Goal: Task Accomplishment & Management: Manage account settings

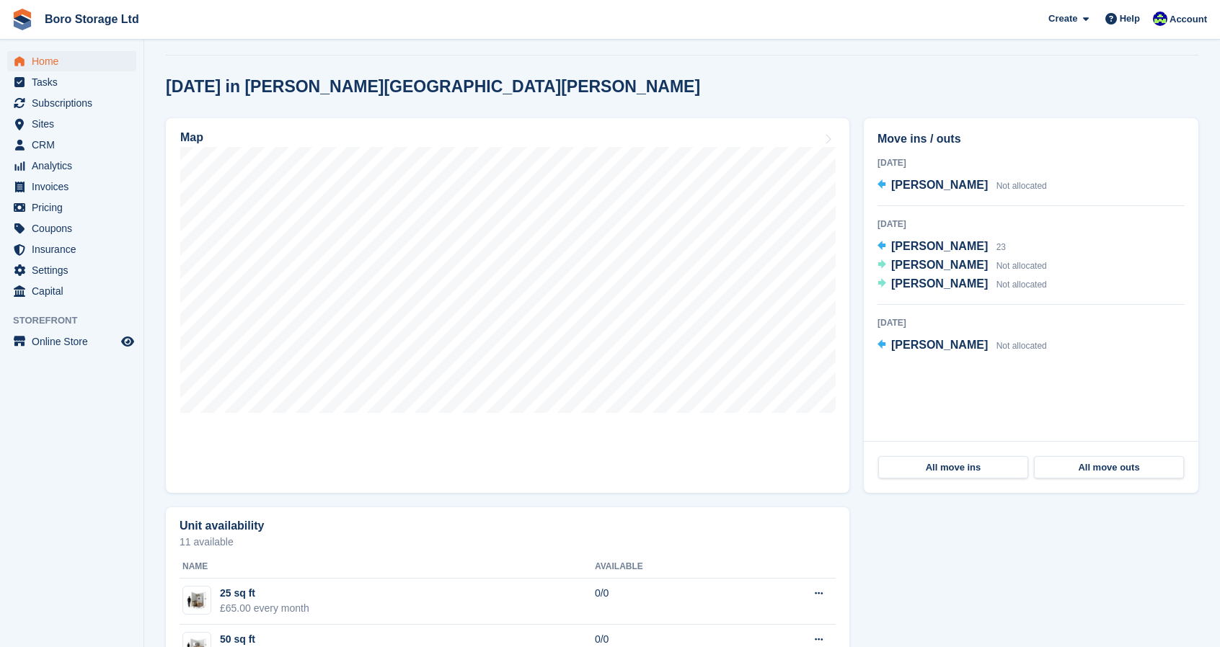
scroll to position [352, 0]
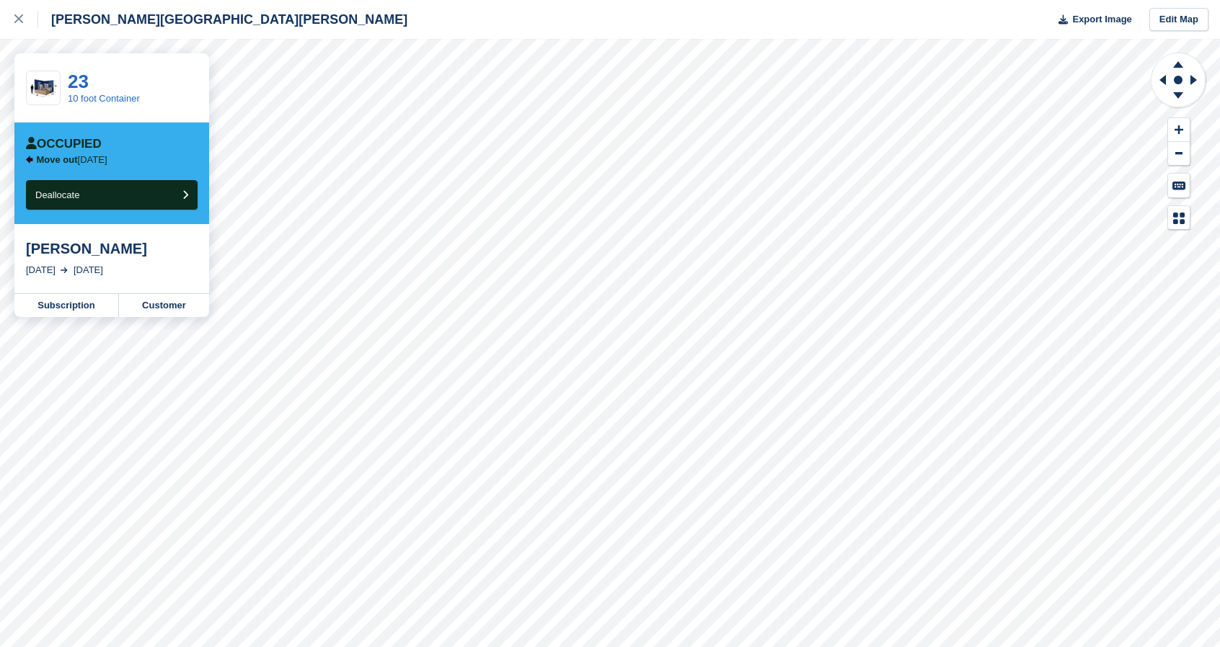
click at [136, 278] on div "Hopper Hill Road Export Image Edit Map 23 10 foot Container Occupied Move out i…" at bounding box center [610, 323] width 1220 height 647
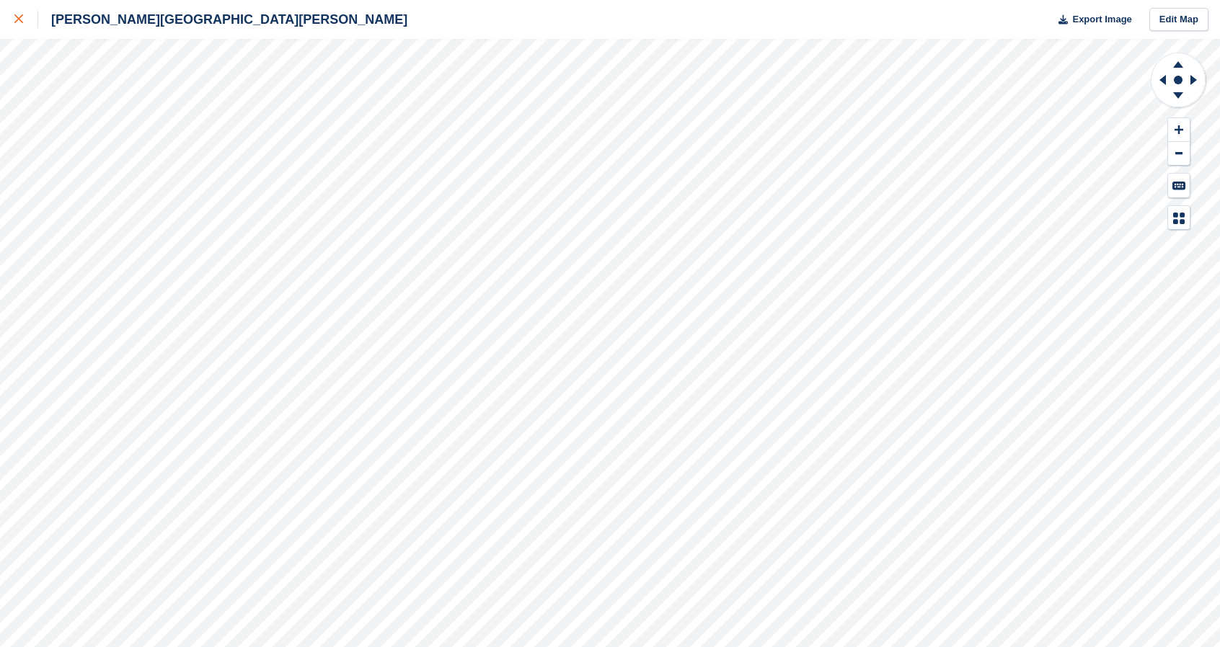
click at [26, 22] on div at bounding box center [26, 19] width 24 height 17
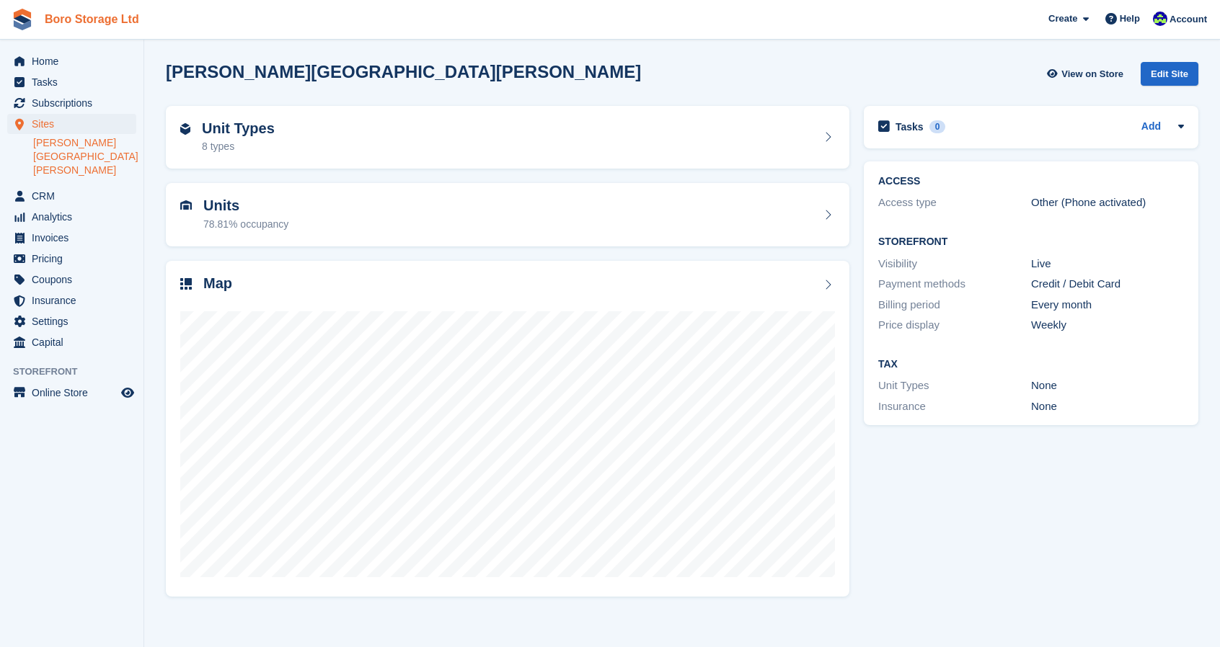
click at [102, 18] on link "Boro Storage Ltd" at bounding box center [92, 19] width 106 height 24
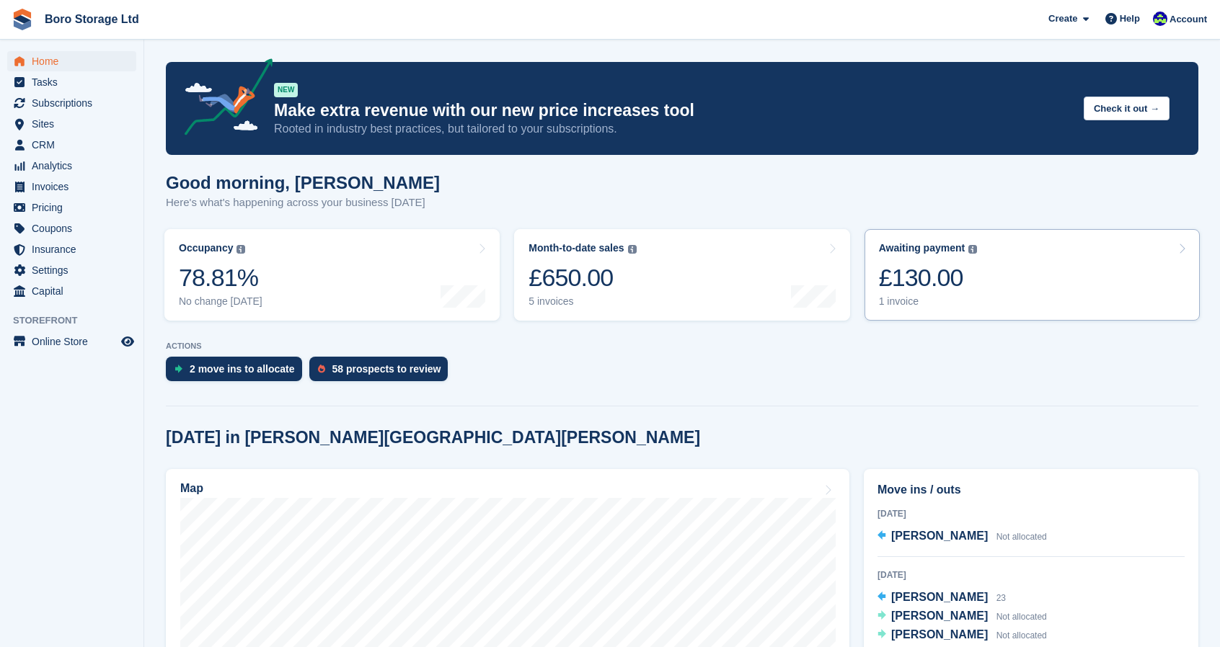
click at [911, 306] on div "1 invoice" at bounding box center [928, 302] width 99 height 12
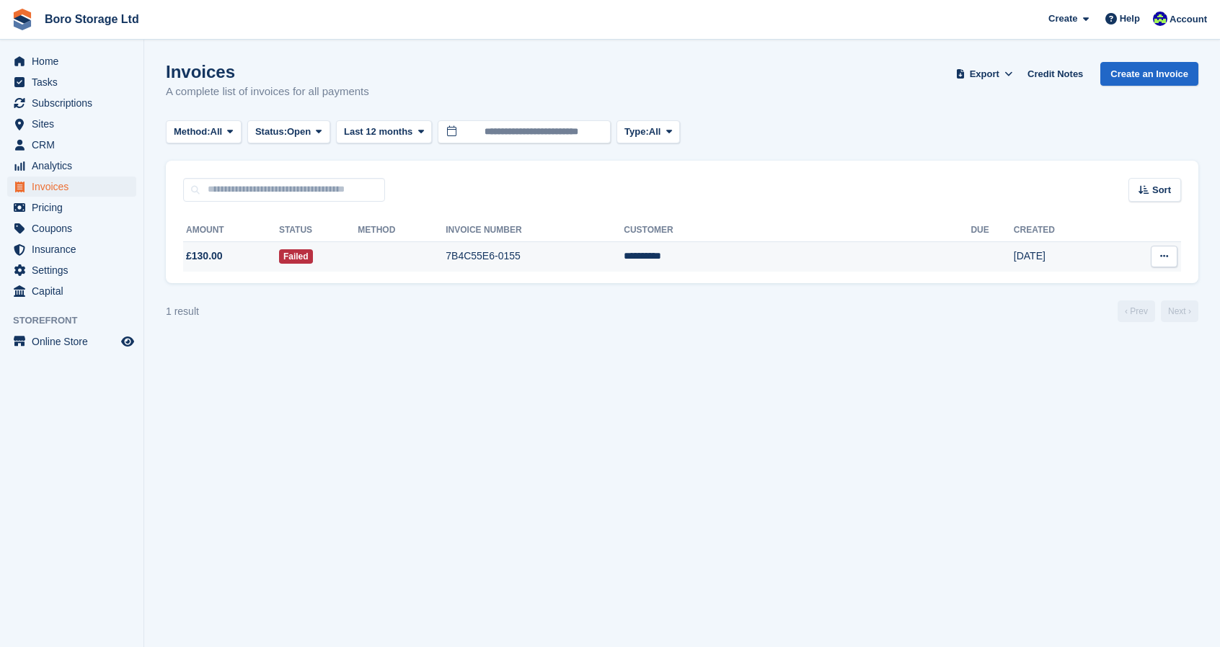
click at [571, 256] on td "7B4C55E6-0155" at bounding box center [535, 257] width 178 height 30
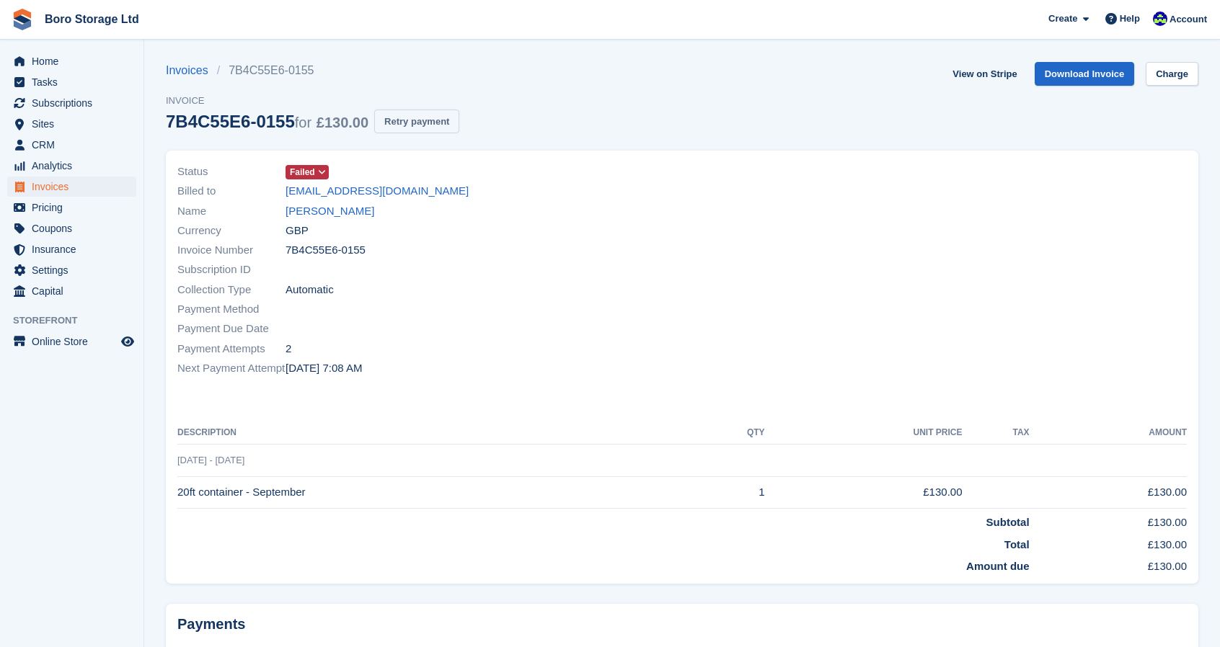
click at [409, 113] on button "Retry payment" at bounding box center [416, 122] width 85 height 24
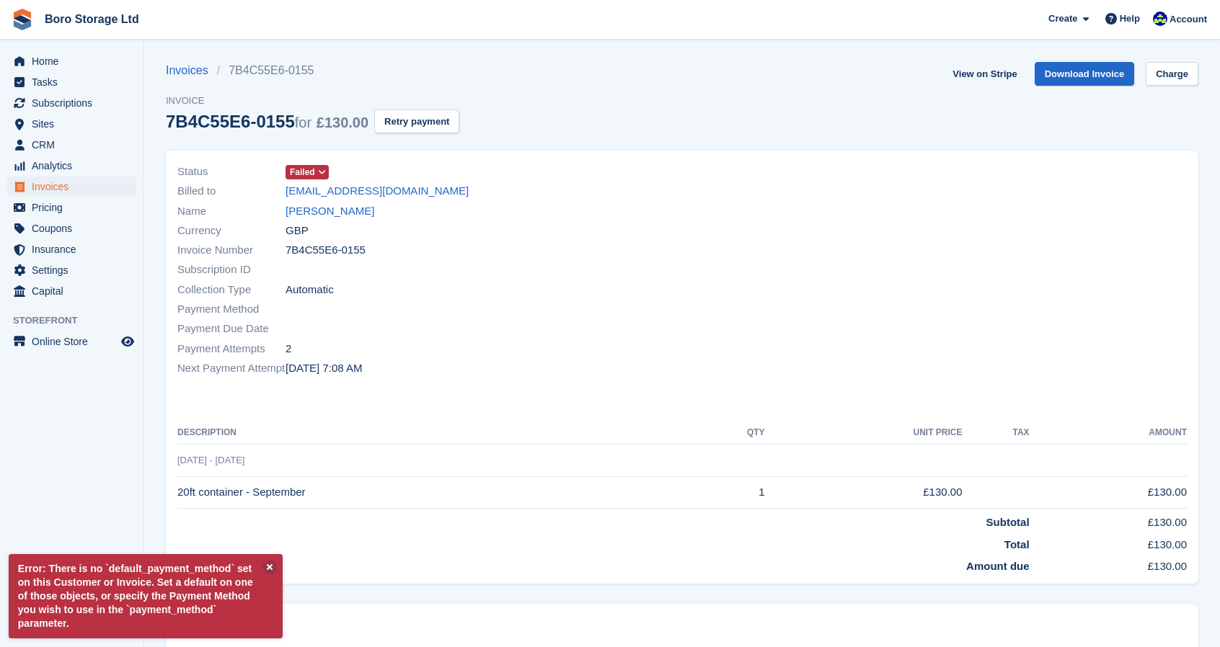
click at [317, 174] on span at bounding box center [323, 173] width 12 height 12
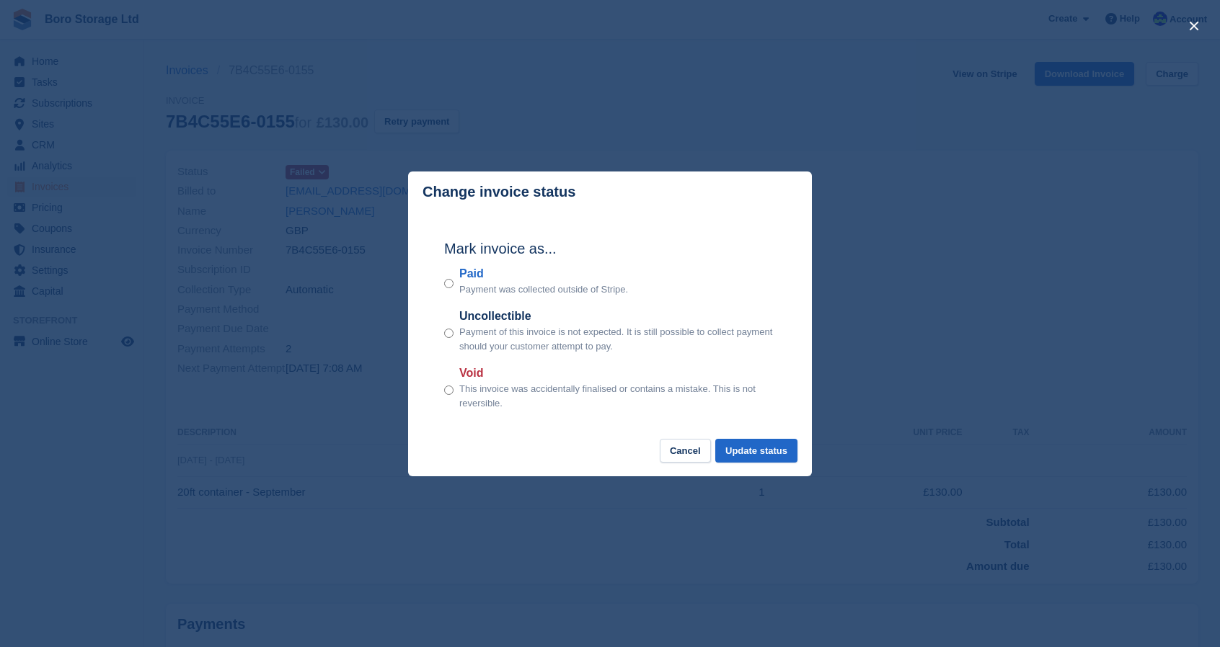
click at [611, 123] on div "close" at bounding box center [610, 323] width 1220 height 647
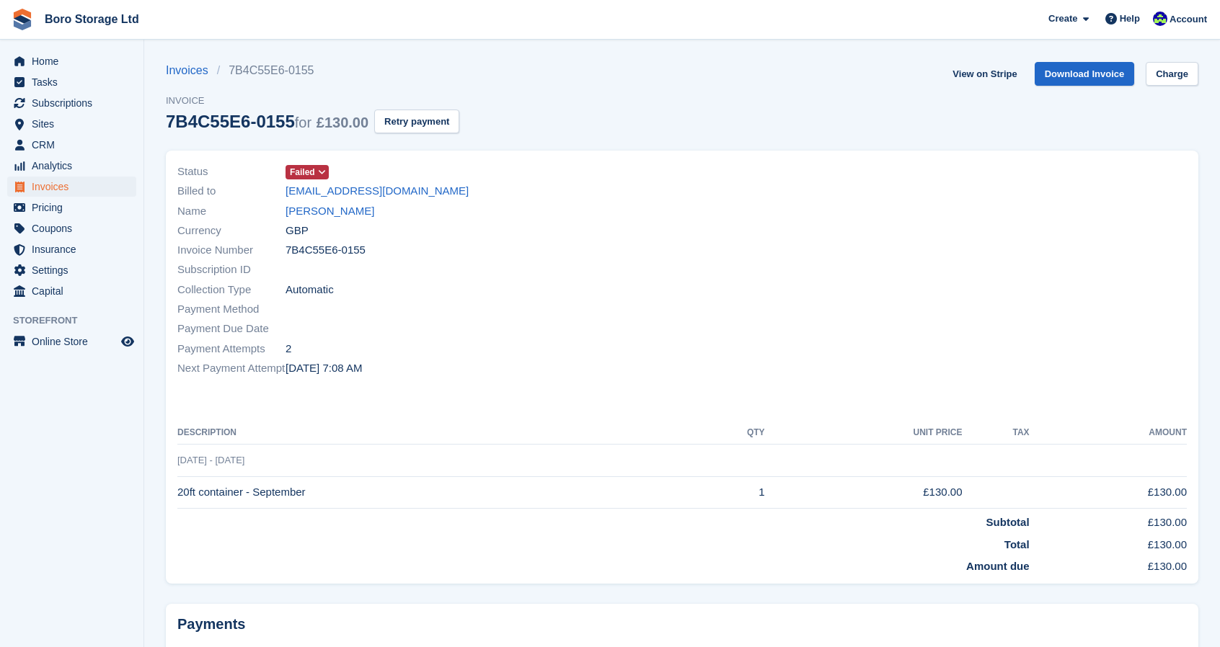
scroll to position [120, 0]
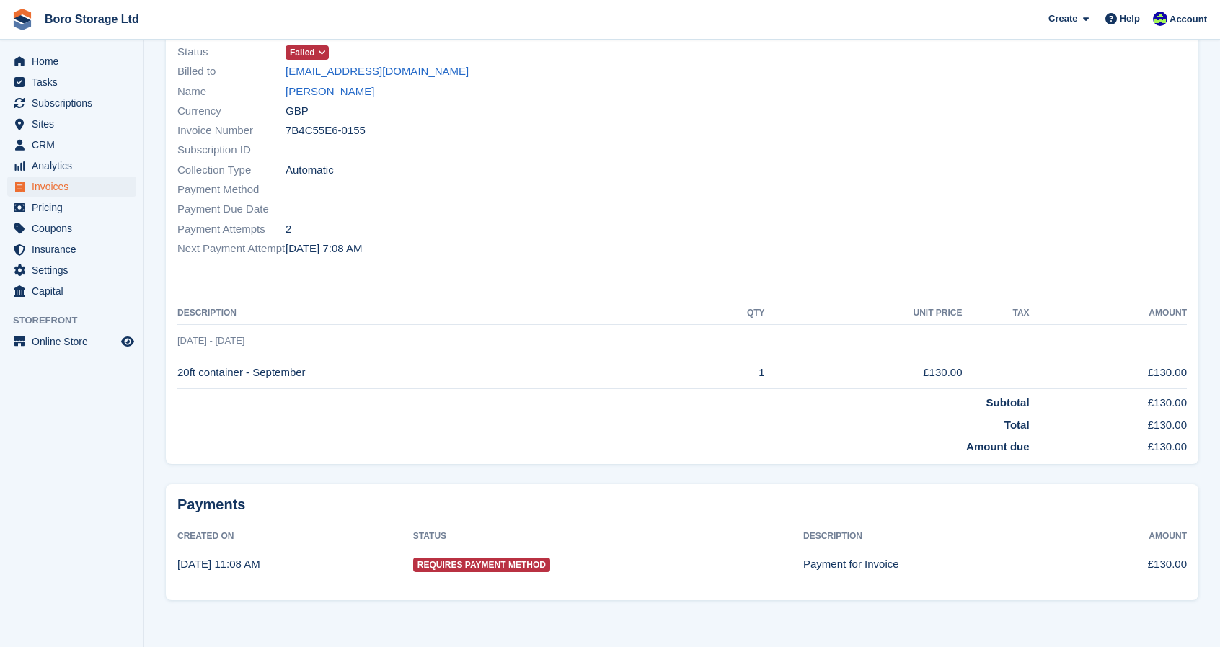
click at [518, 567] on span "Requires Payment Method" at bounding box center [481, 565] width 137 height 14
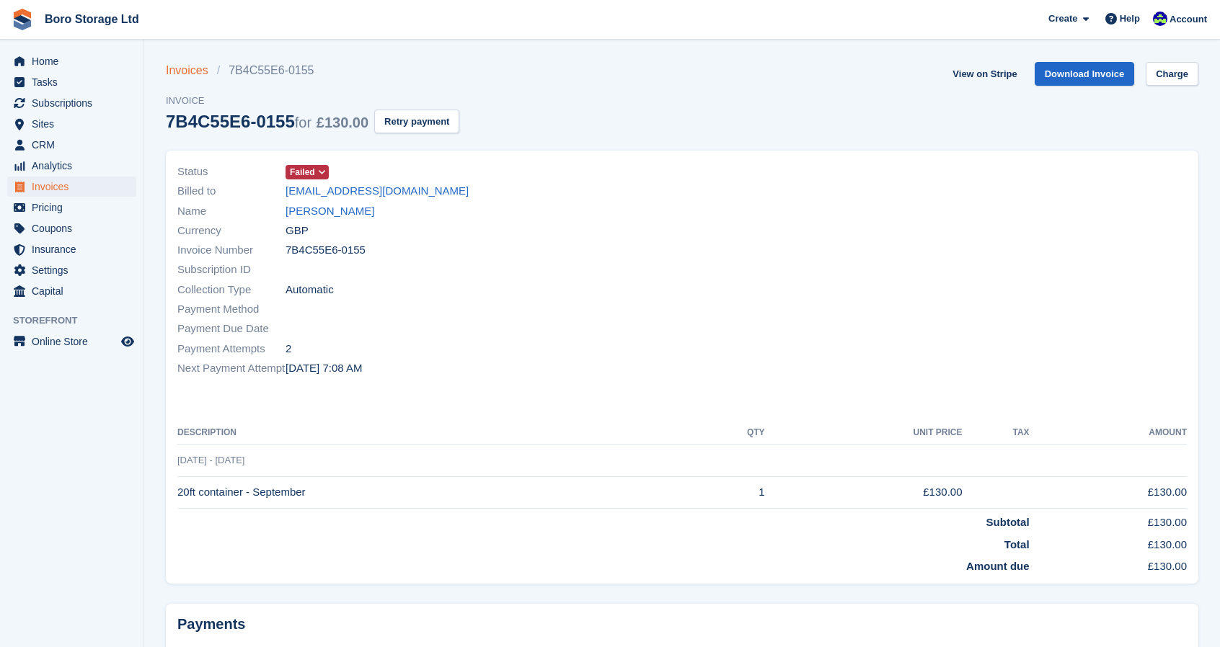
click at [187, 74] on link "Invoices" at bounding box center [191, 70] width 51 height 17
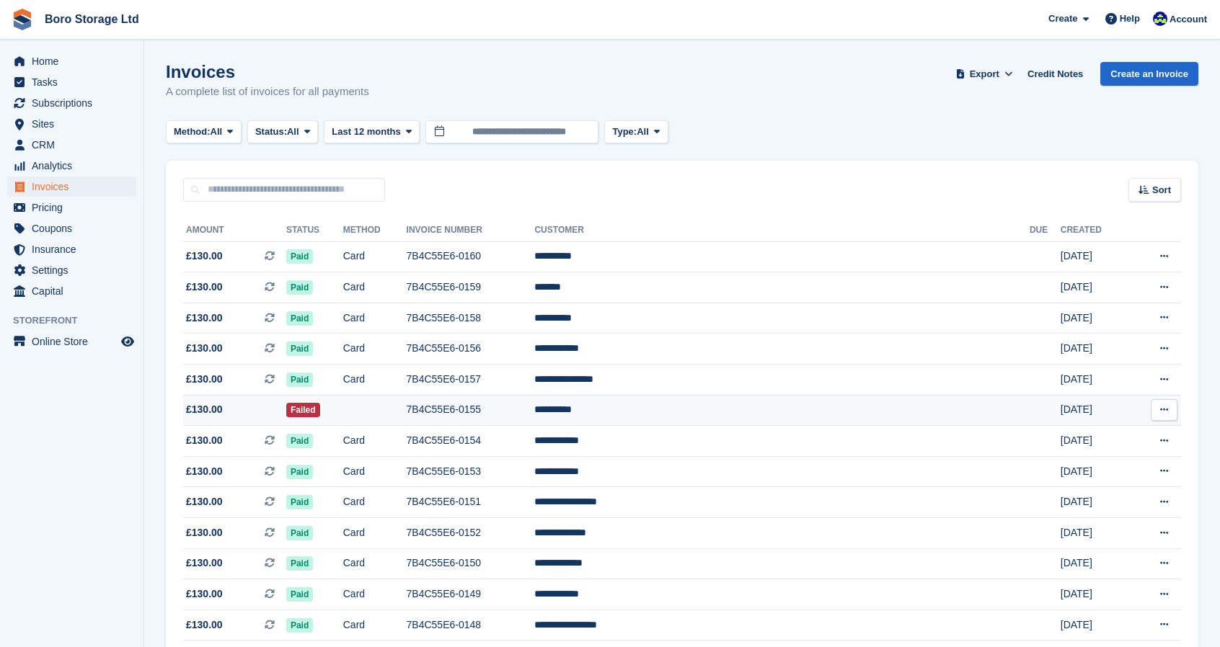
click at [407, 412] on td at bounding box center [374, 410] width 63 height 31
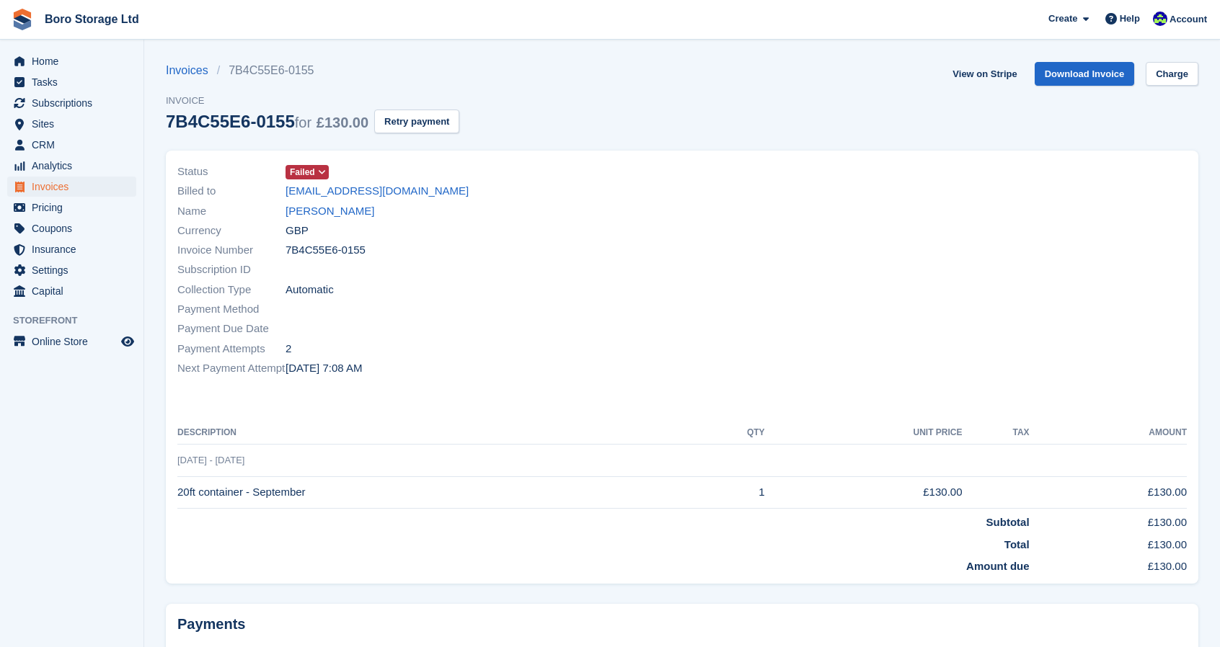
scroll to position [120, 0]
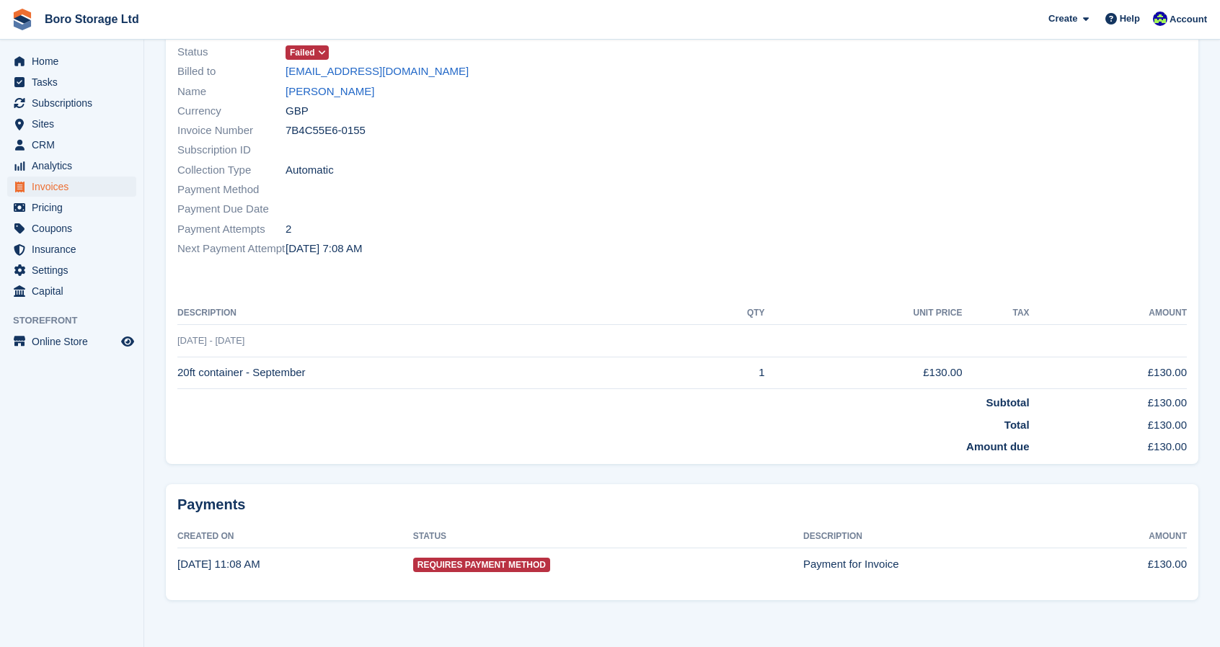
click at [506, 565] on span "Requires Payment Method" at bounding box center [481, 565] width 137 height 14
click at [248, 564] on time "30 Sep, 11:08 AM" at bounding box center [218, 564] width 83 height 12
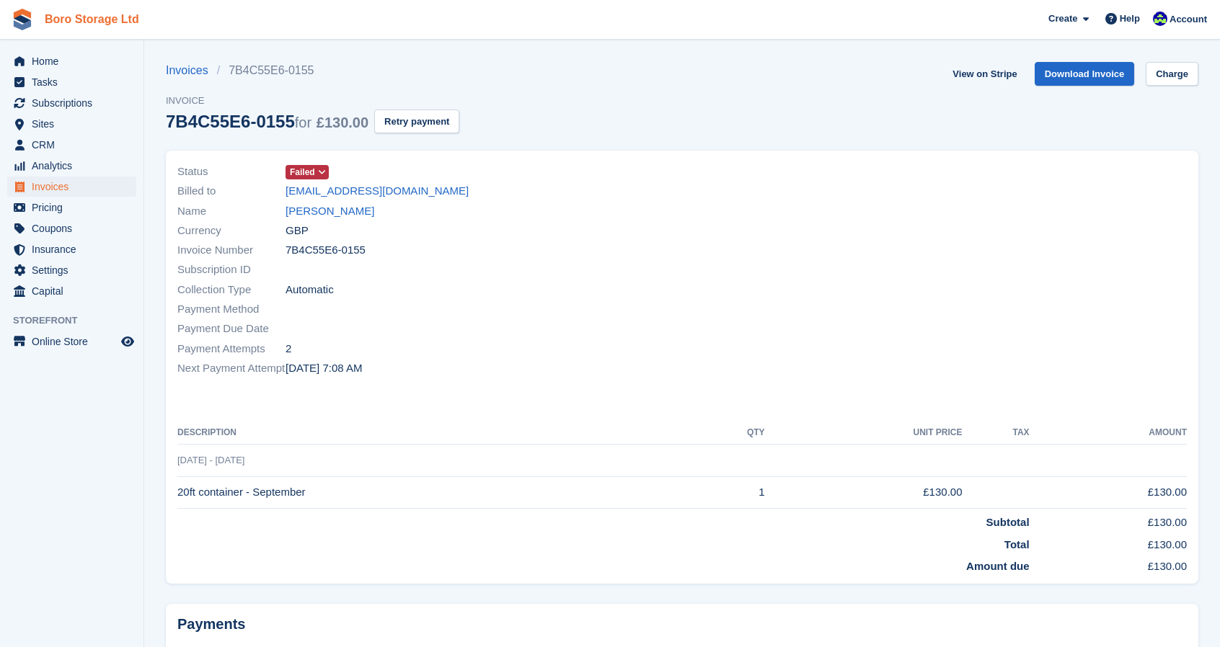
click at [98, 18] on link "Boro Storage Ltd" at bounding box center [92, 19] width 106 height 24
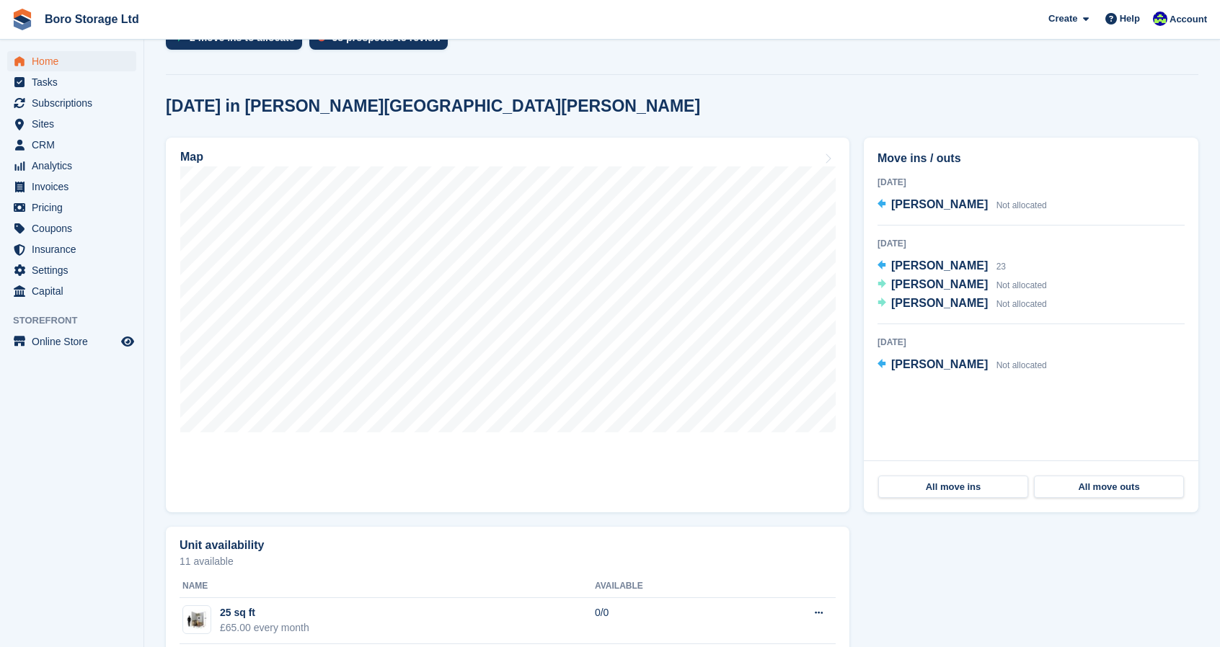
scroll to position [333, 0]
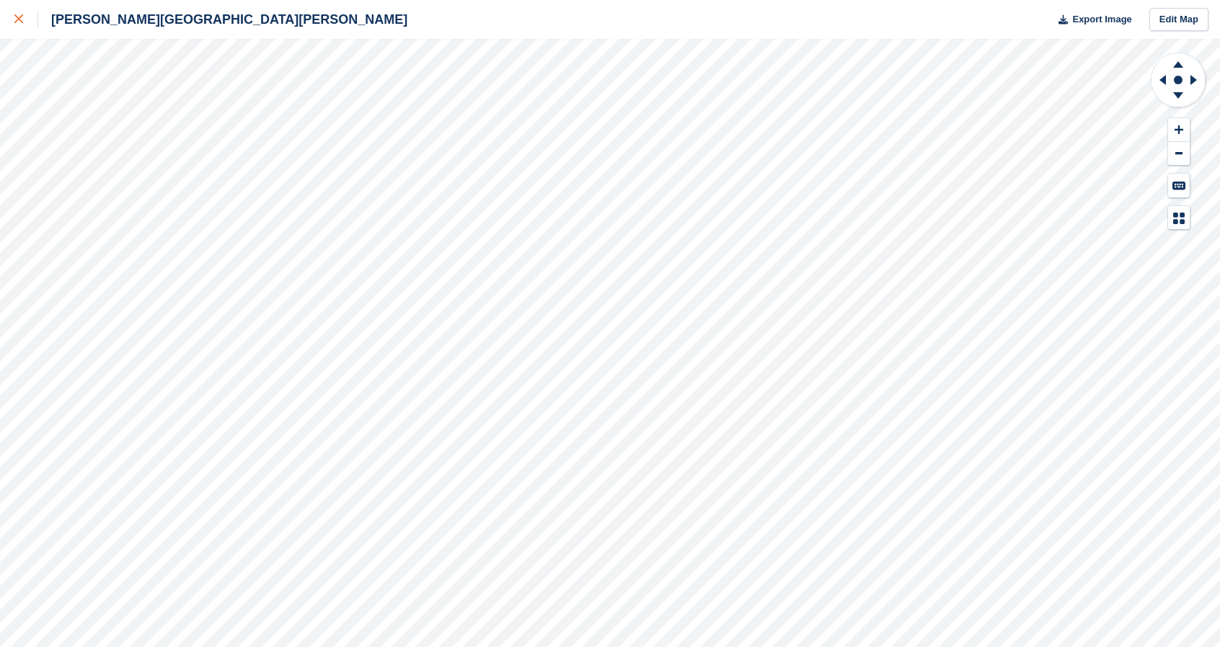
click at [19, 22] on icon at bounding box center [18, 18] width 9 height 9
click at [30, 25] on div at bounding box center [26, 19] width 24 height 17
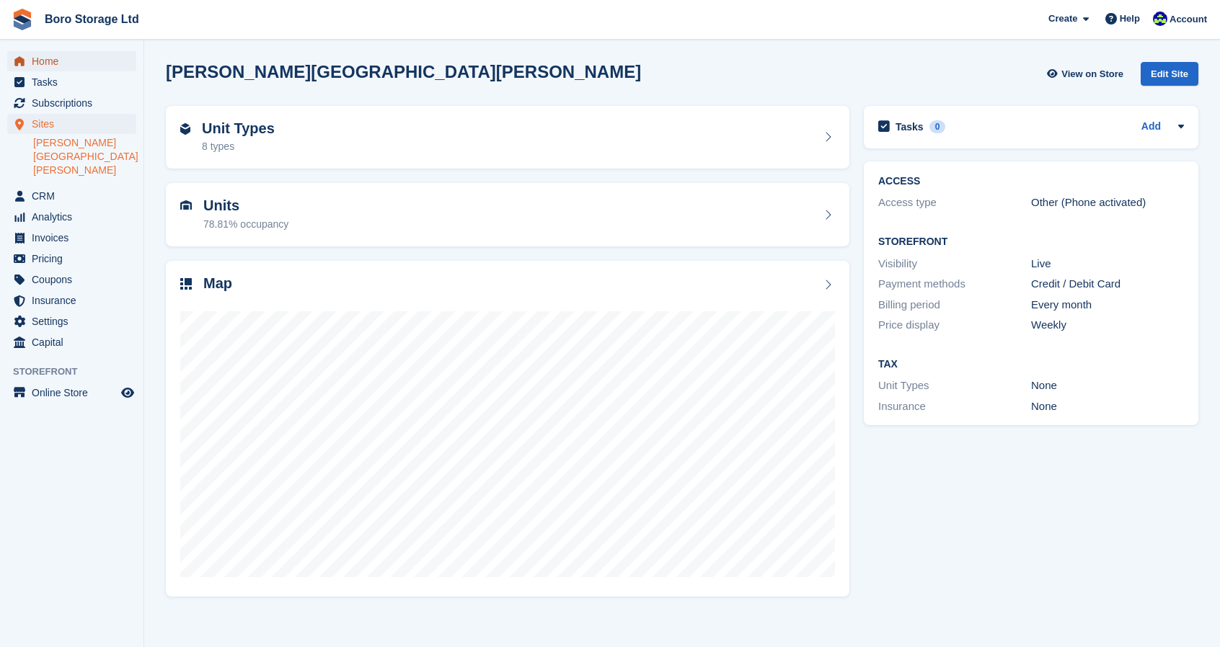
click at [37, 61] on span "Home" at bounding box center [75, 61] width 87 height 20
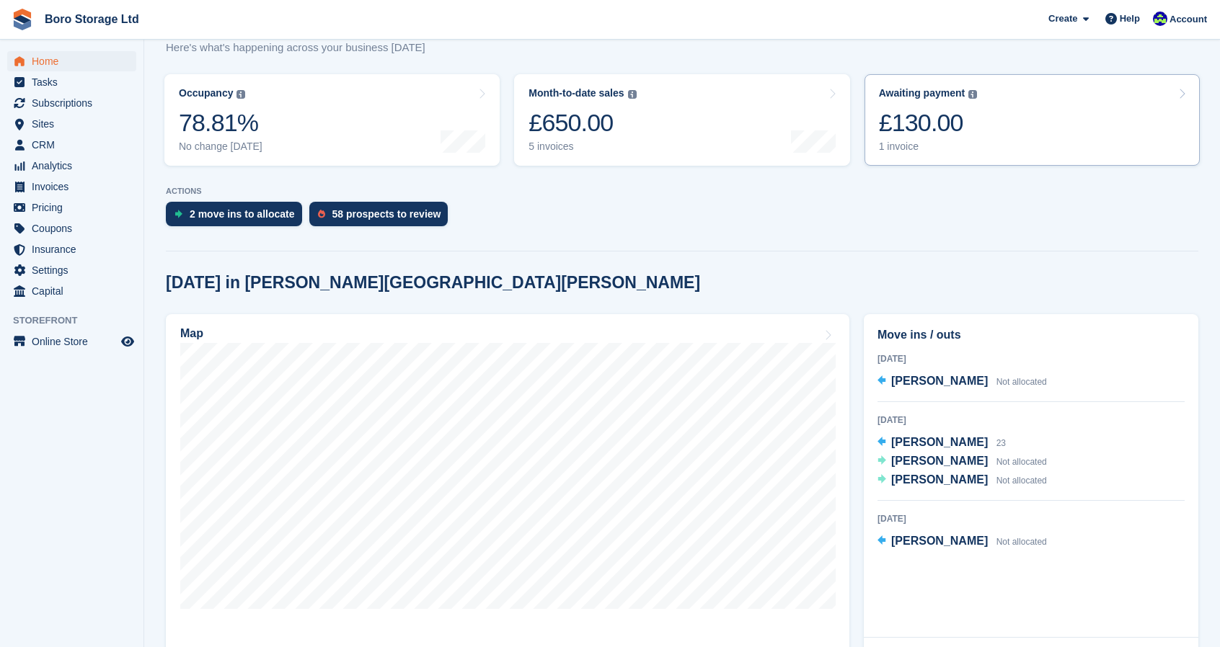
scroll to position [156, 0]
click at [933, 461] on span "[PERSON_NAME]" at bounding box center [939, 460] width 97 height 12
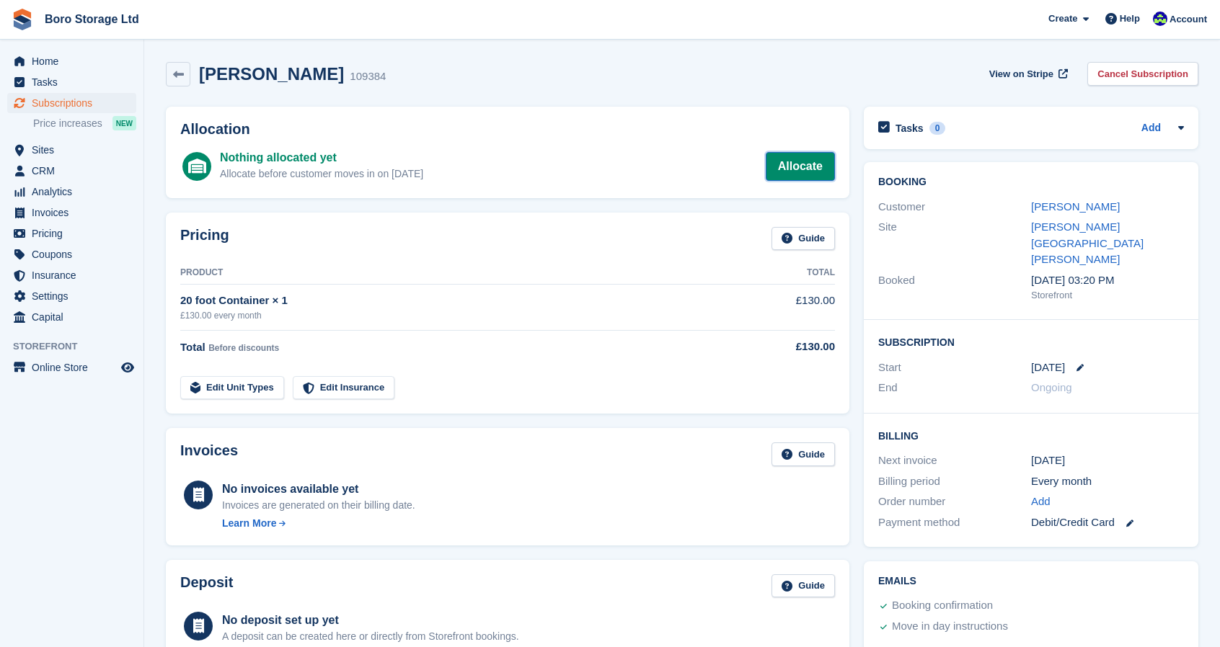
click at [808, 162] on link "Allocate" at bounding box center [800, 166] width 69 height 29
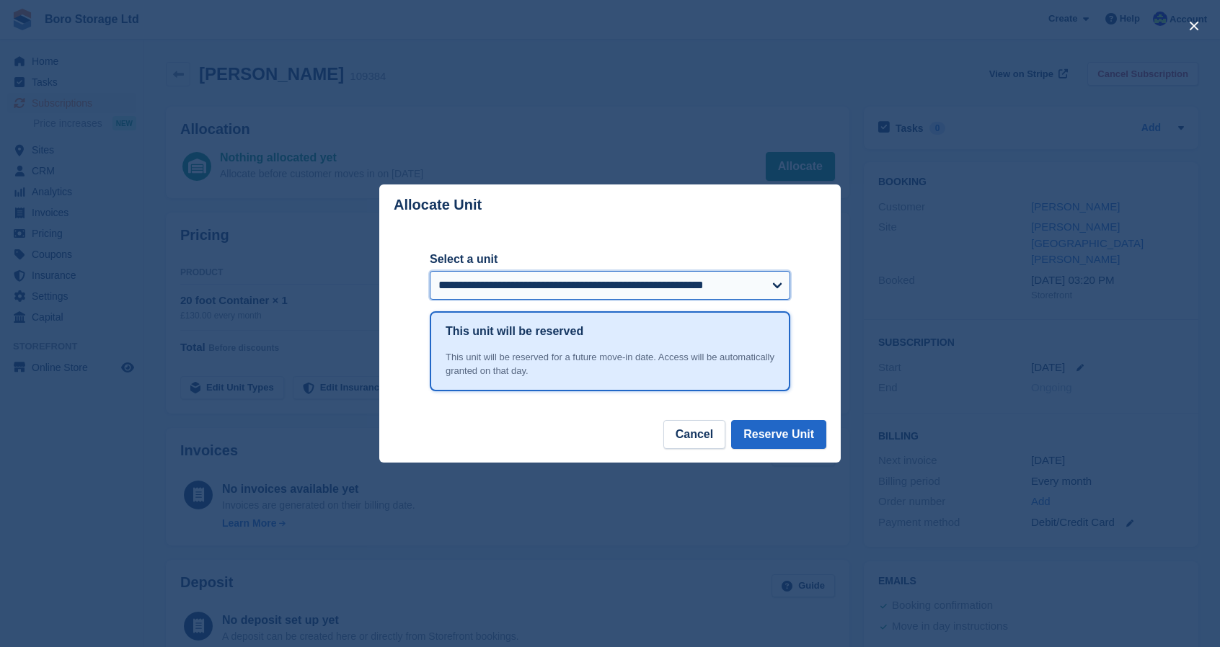
click at [657, 286] on select "**********" at bounding box center [610, 285] width 361 height 29
click at [753, 72] on div "close" at bounding box center [610, 323] width 1220 height 647
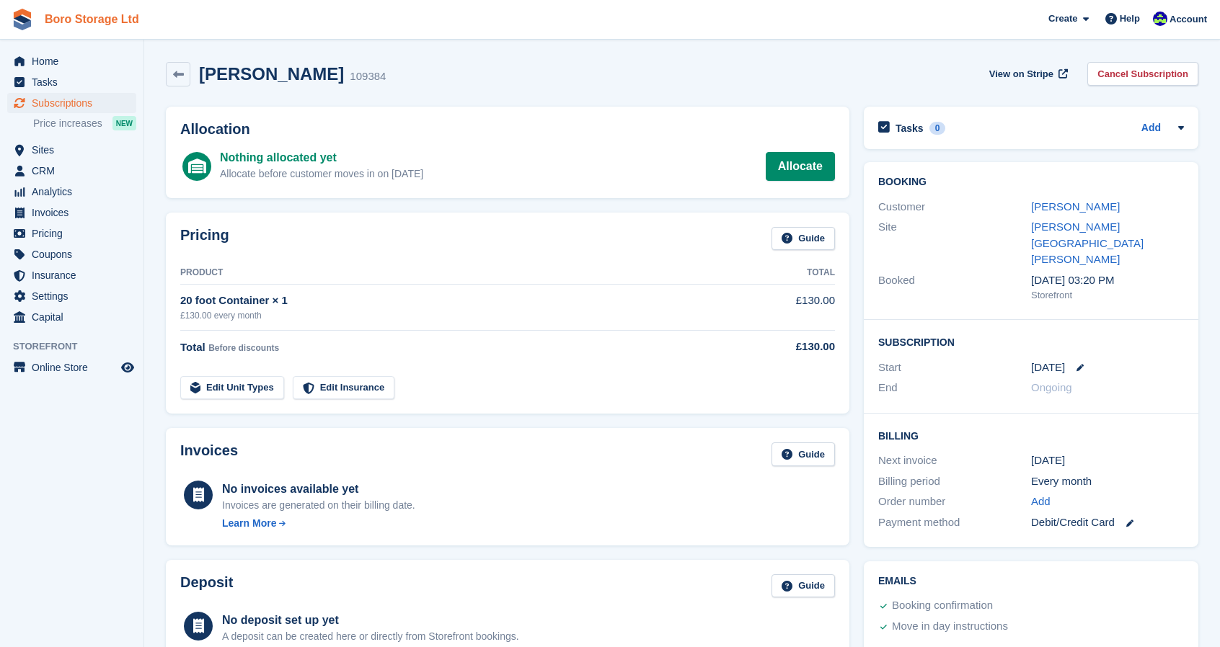
click at [76, 31] on link "Boro Storage Ltd" at bounding box center [92, 19] width 106 height 24
